Goal: Transaction & Acquisition: Purchase product/service

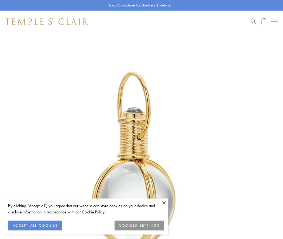
scroll to position [141, 0]
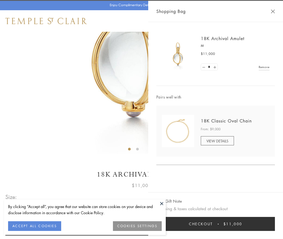
click at [215, 224] on button "Checkout $11,000" at bounding box center [215, 224] width 118 height 14
